Goal: Check status: Check status

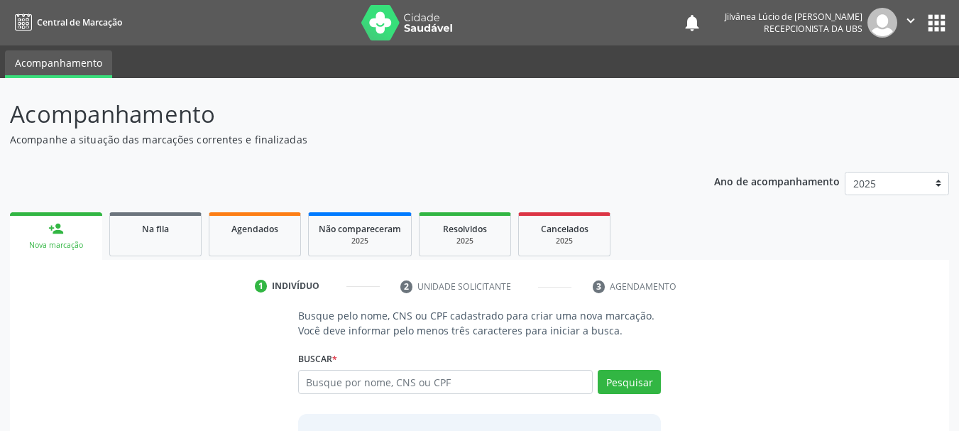
click at [411, 375] on input "text" at bounding box center [445, 382] width 295 height 24
type input "epifânio"
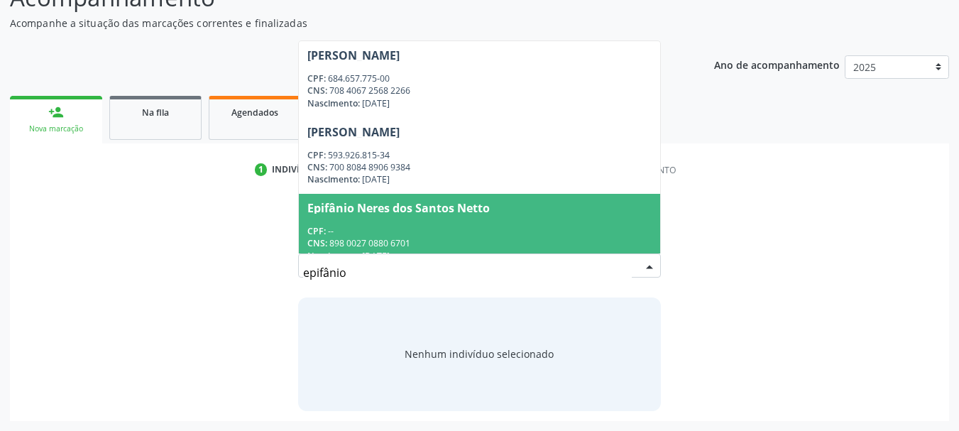
click at [327, 273] on input "epifânio" at bounding box center [467, 272] width 329 height 28
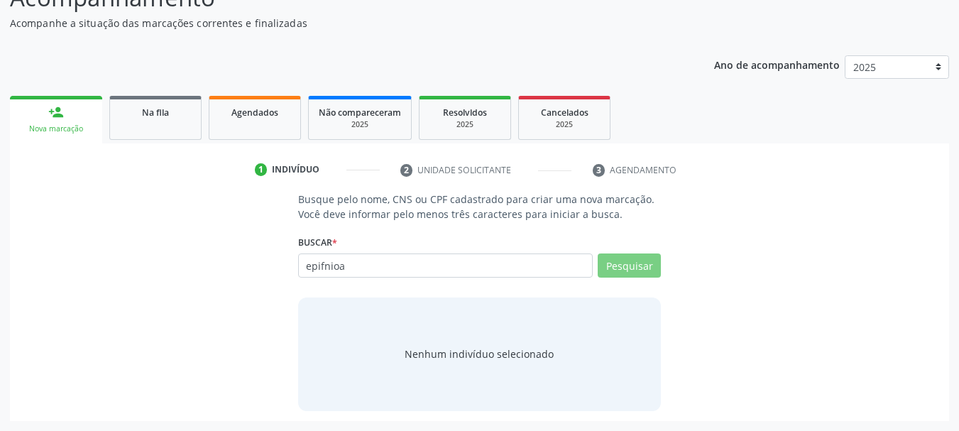
click at [346, 261] on input "epifnioa" at bounding box center [445, 266] width 295 height 24
type input "[DATE]"
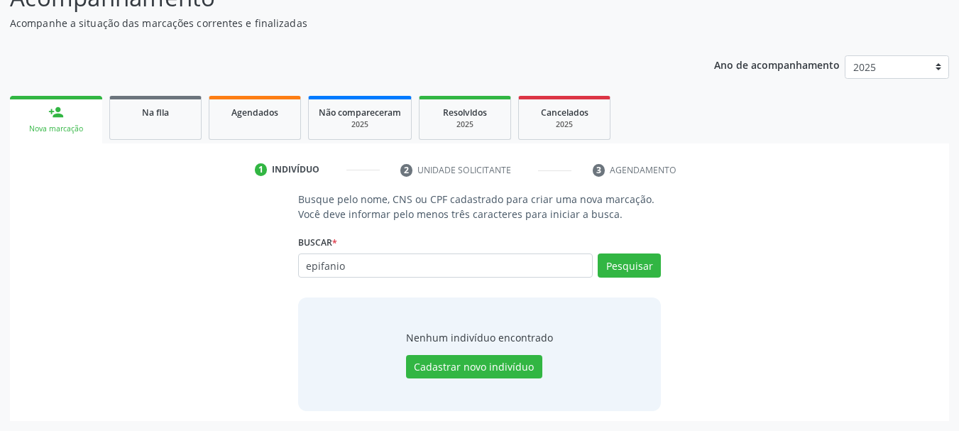
type input "epifanio"
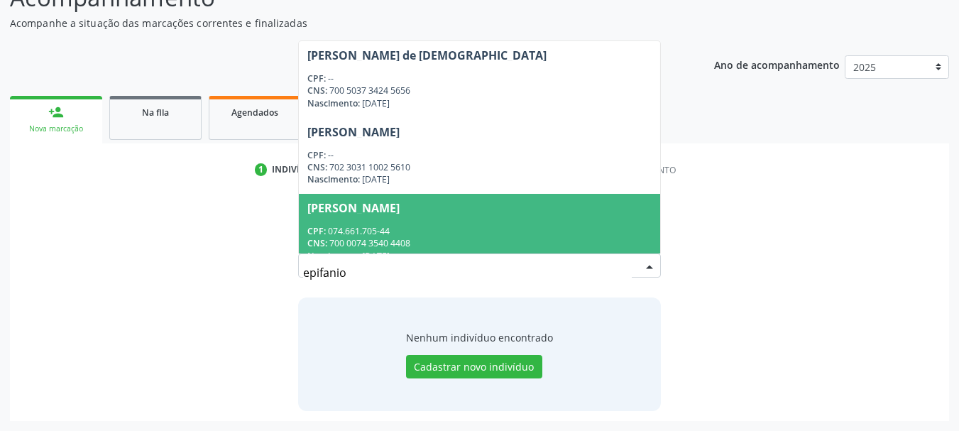
click at [378, 277] on input "epifanio" at bounding box center [467, 272] width 329 height 28
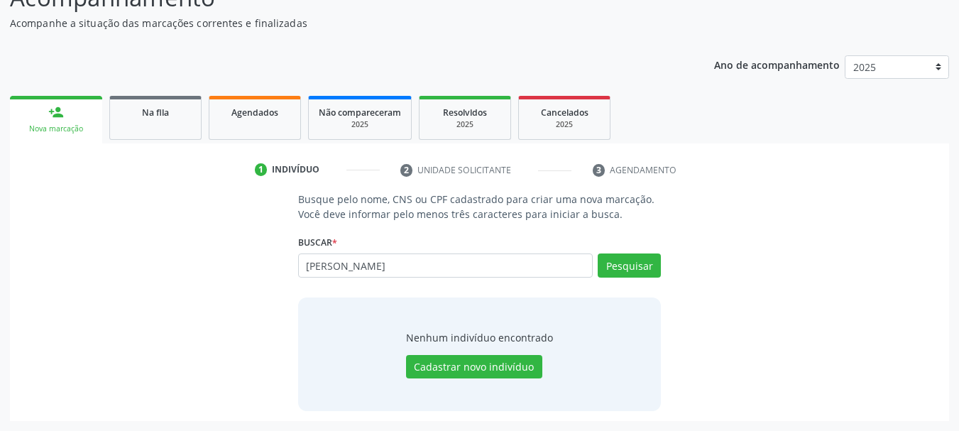
type input "[PERSON_NAME]"
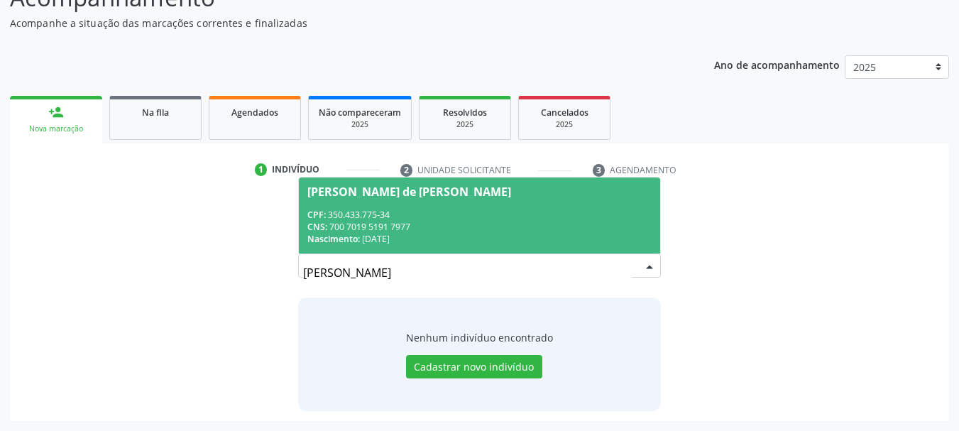
click at [457, 237] on div "Nascimento: [DATE]" at bounding box center [479, 239] width 345 height 12
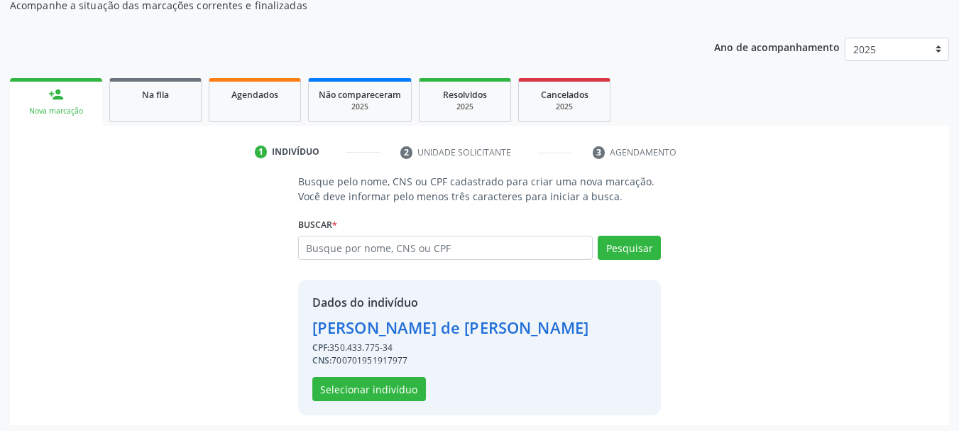
scroll to position [138, 0]
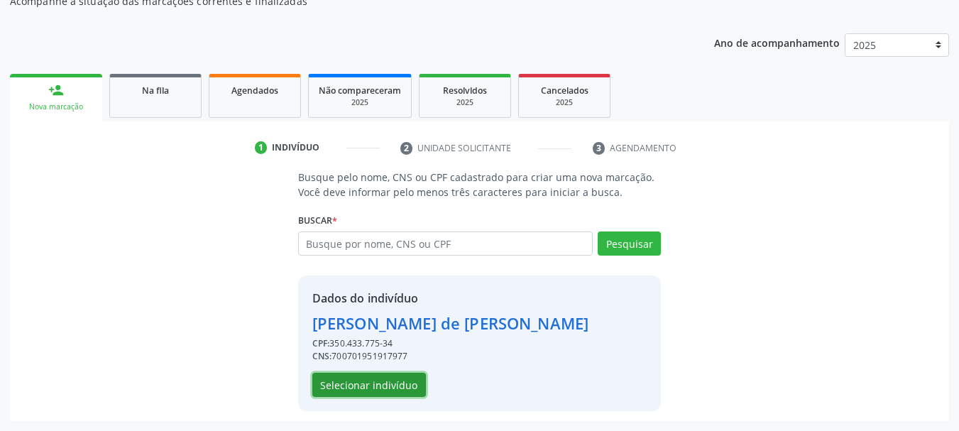
click at [391, 379] on button "Selecionar indivíduo" at bounding box center [369, 385] width 114 height 24
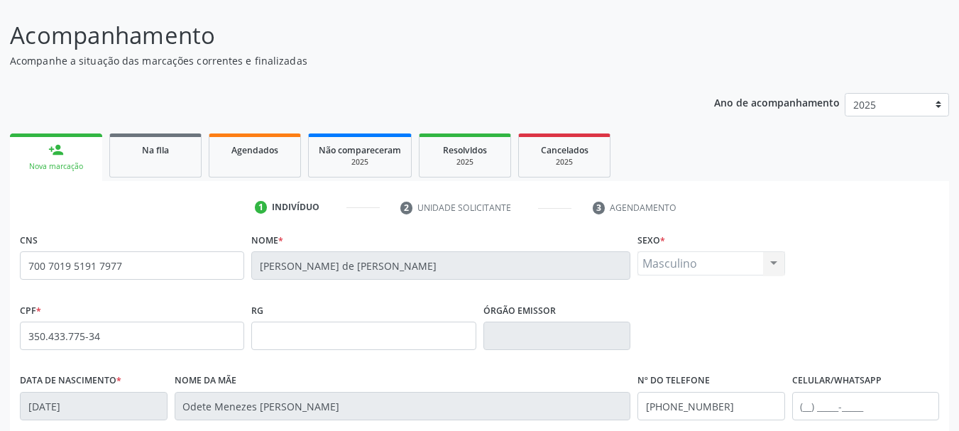
scroll to position [55, 0]
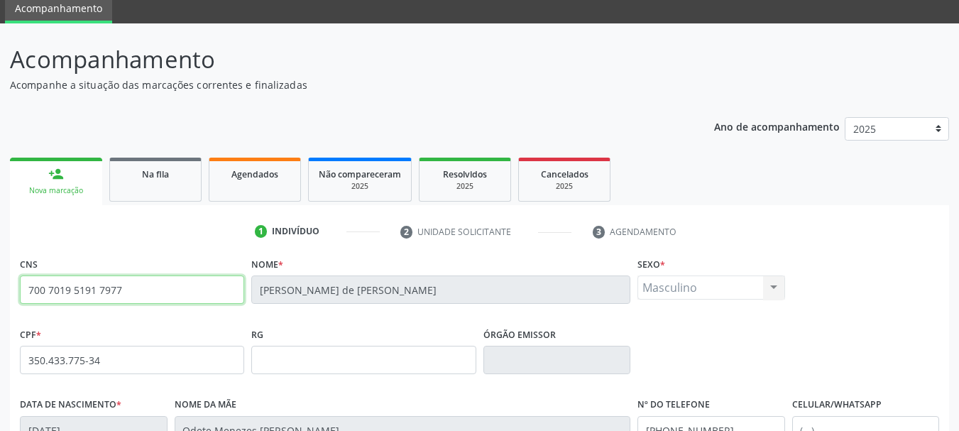
drag, startPoint x: 129, startPoint y: 295, endPoint x: 0, endPoint y: 297, distance: 128.5
click at [0, 297] on div "Acompanhamento Acompanhe a situação das marcações correntes e finalizadas Relat…" at bounding box center [479, 369] width 959 height 692
click at [163, 190] on link "Na fila" at bounding box center [155, 180] width 92 height 44
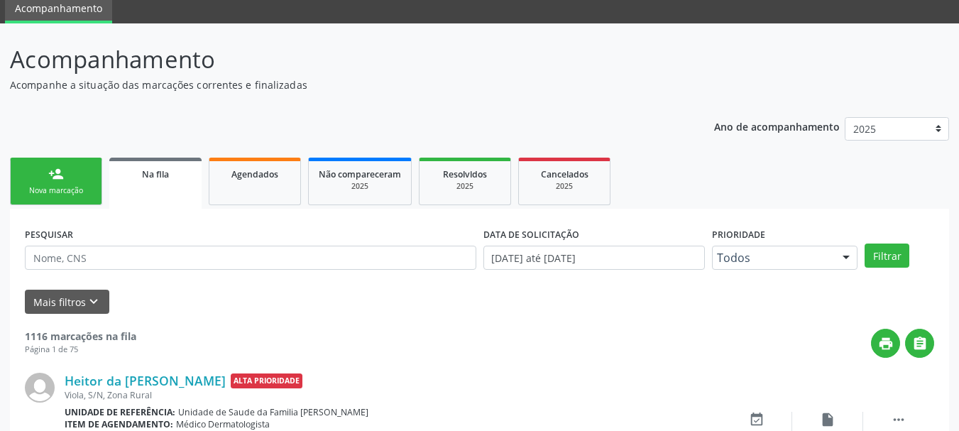
click at [169, 272] on div "PESQUISAR" at bounding box center [250, 251] width 459 height 55
click at [175, 254] on input "text" at bounding box center [251, 258] width 452 height 24
paste input "700 7019 5191 7977"
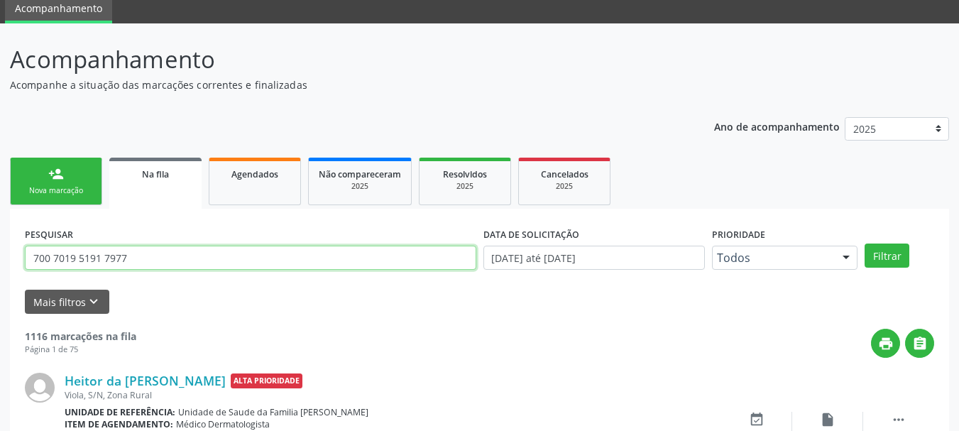
click at [865, 244] on button "Filtrar" at bounding box center [887, 256] width 45 height 24
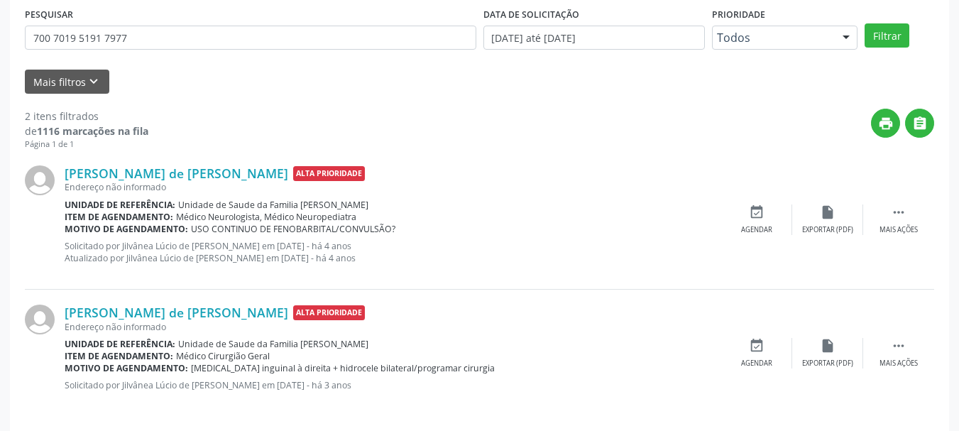
scroll to position [285, 0]
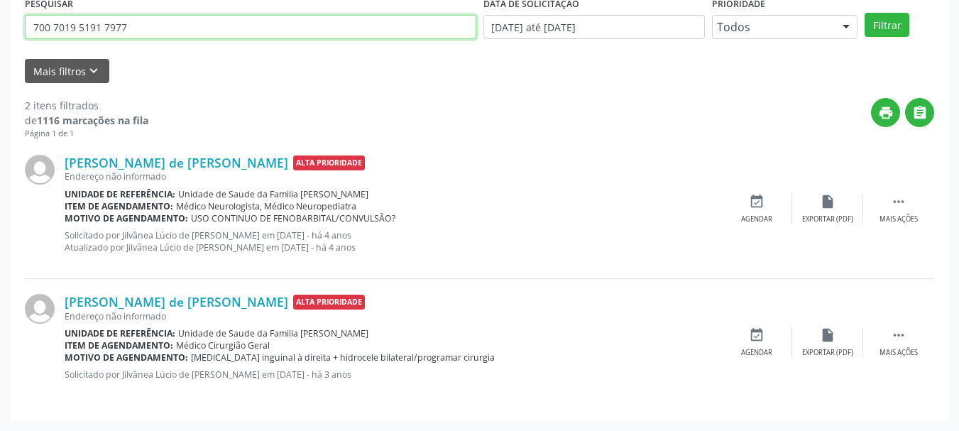
drag, startPoint x: 142, startPoint y: 28, endPoint x: 0, endPoint y: 43, distance: 142.8
click at [0, 43] on div "Acompanhamento Acompanhe a situação das marcações correntes e finalizadas Relat…" at bounding box center [479, 112] width 959 height 638
type input "e"
click at [865, 13] on button "Filtrar" at bounding box center [887, 25] width 45 height 24
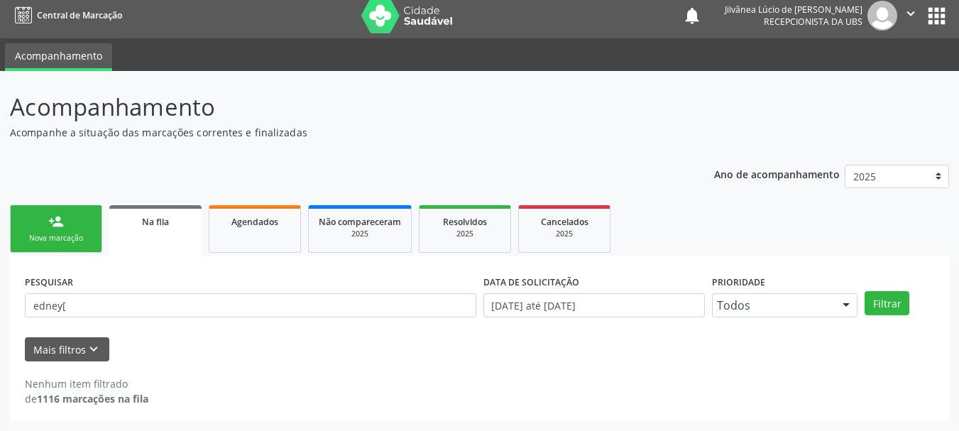
scroll to position [7, 0]
click at [88, 289] on div "PESQUISAR edney[" at bounding box center [250, 298] width 459 height 55
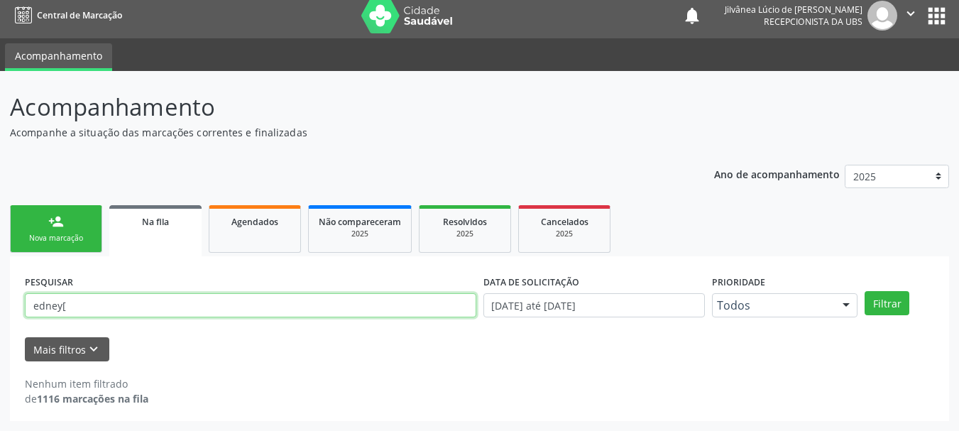
click at [115, 301] on input "edney[" at bounding box center [251, 305] width 452 height 24
type input "edney"
click at [865, 291] on button "Filtrar" at bounding box center [887, 303] width 45 height 24
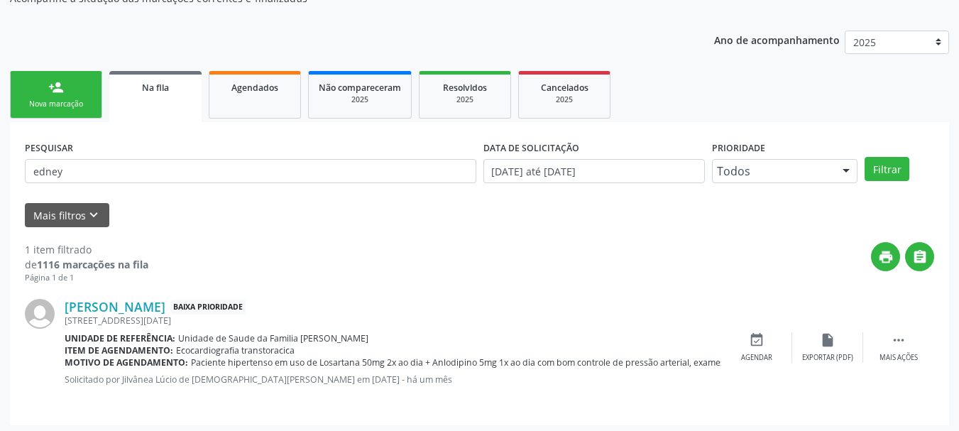
scroll to position [146, 0]
